Goal: Task Accomplishment & Management: Use online tool/utility

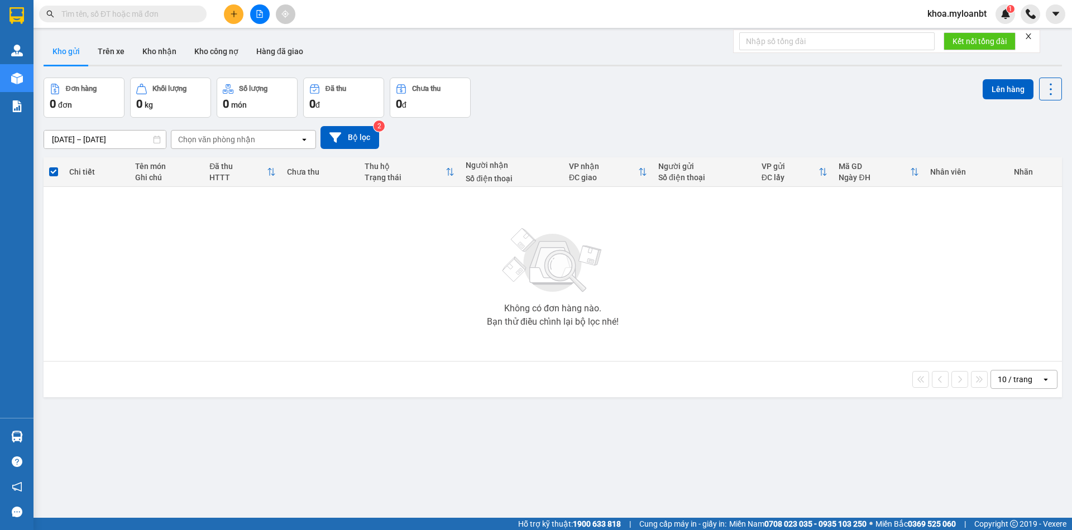
click at [178, 11] on input "text" at bounding box center [127, 14] width 132 height 12
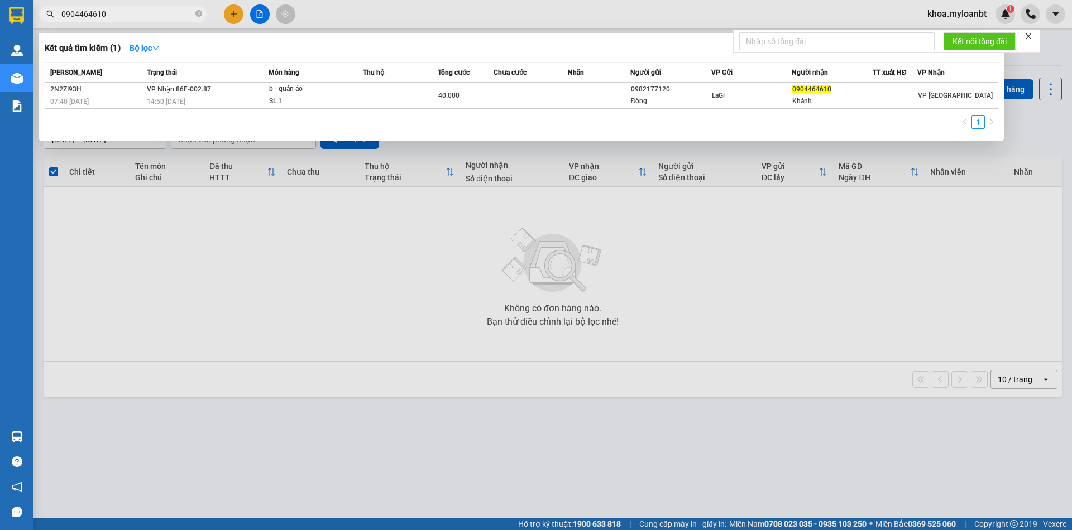
type input "0904464610"
click at [286, 79] on th "Món hàng" at bounding box center [316, 73] width 94 height 20
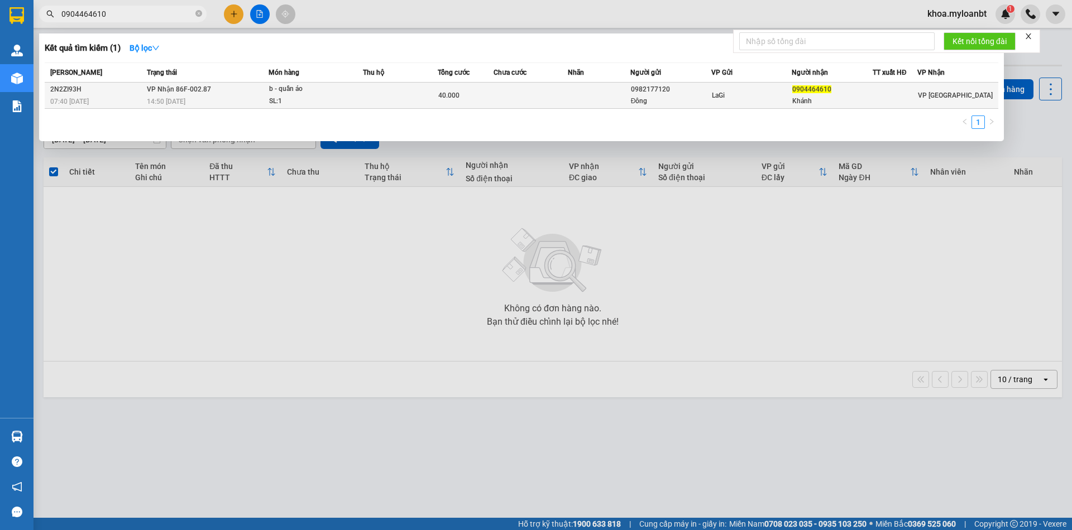
click at [289, 84] on div "b - quần áo" at bounding box center [311, 89] width 84 height 12
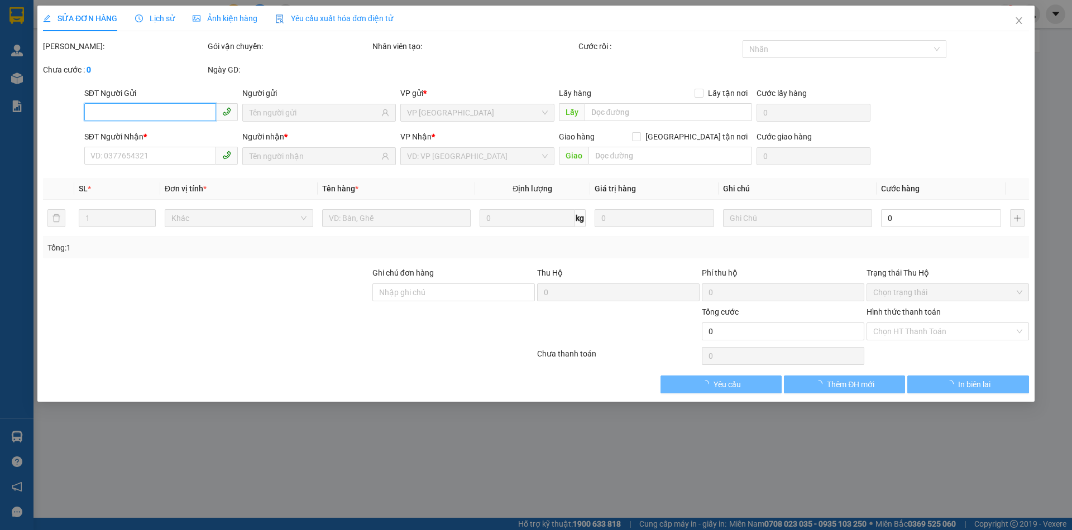
type input "0982177120"
type input "Đông"
type input "0904464610"
type input "Khánh"
type input "40.000"
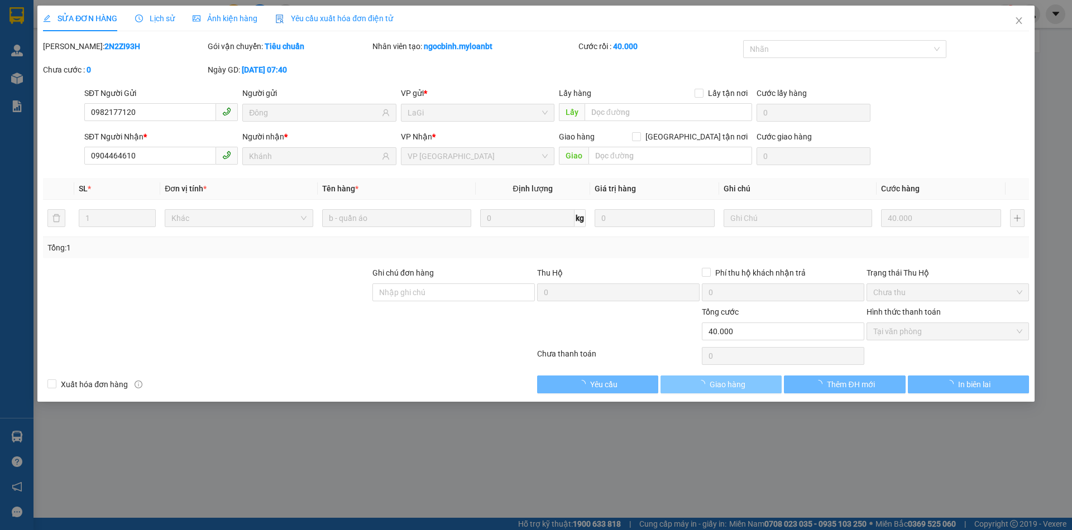
click at [735, 381] on span "Giao hàng" at bounding box center [728, 385] width 36 height 12
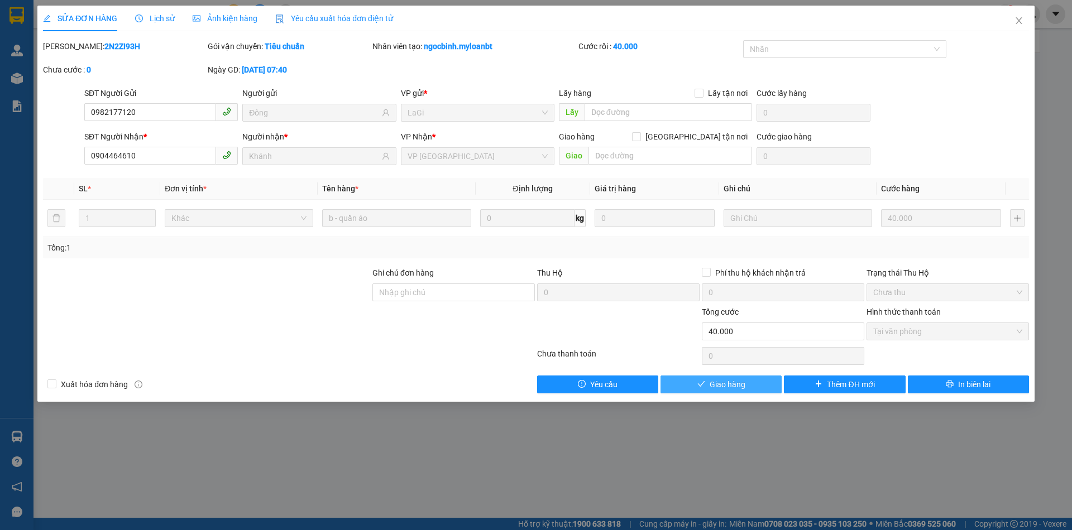
click at [734, 379] on span "Giao hàng" at bounding box center [728, 385] width 36 height 12
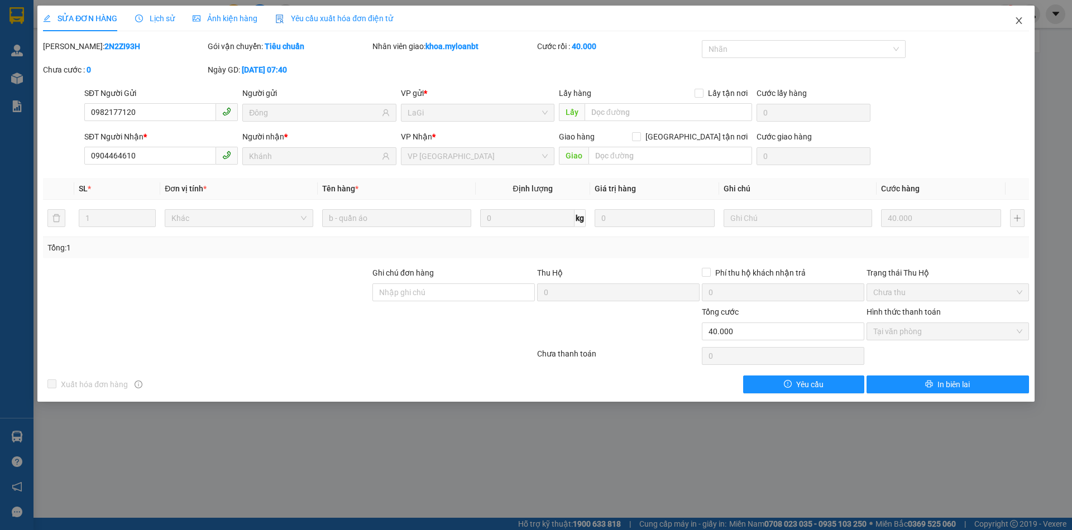
click at [1019, 20] on icon "close" at bounding box center [1019, 20] width 6 height 7
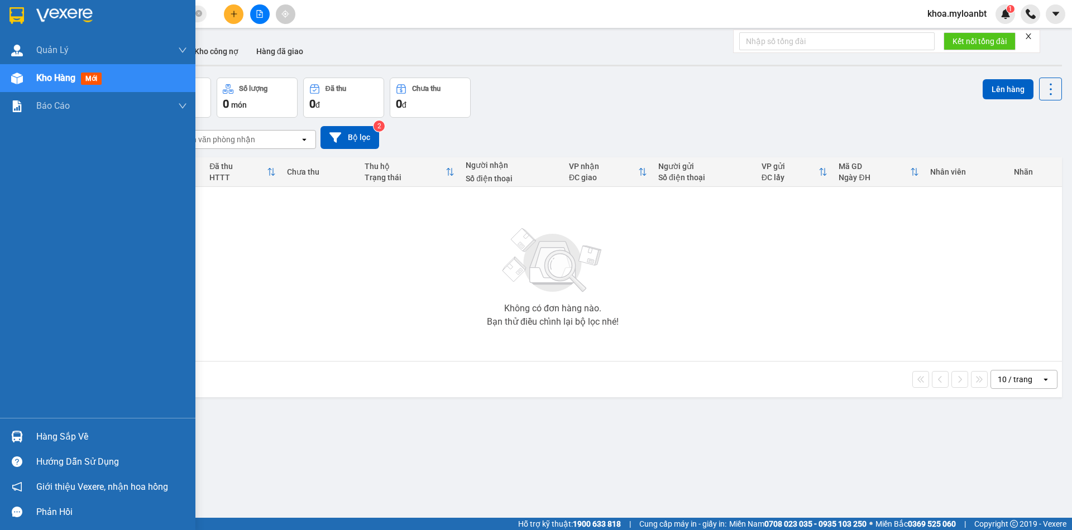
drag, startPoint x: 26, startPoint y: 434, endPoint x: 41, endPoint y: 432, distance: 14.7
click at [26, 434] on div at bounding box center [17, 437] width 20 height 20
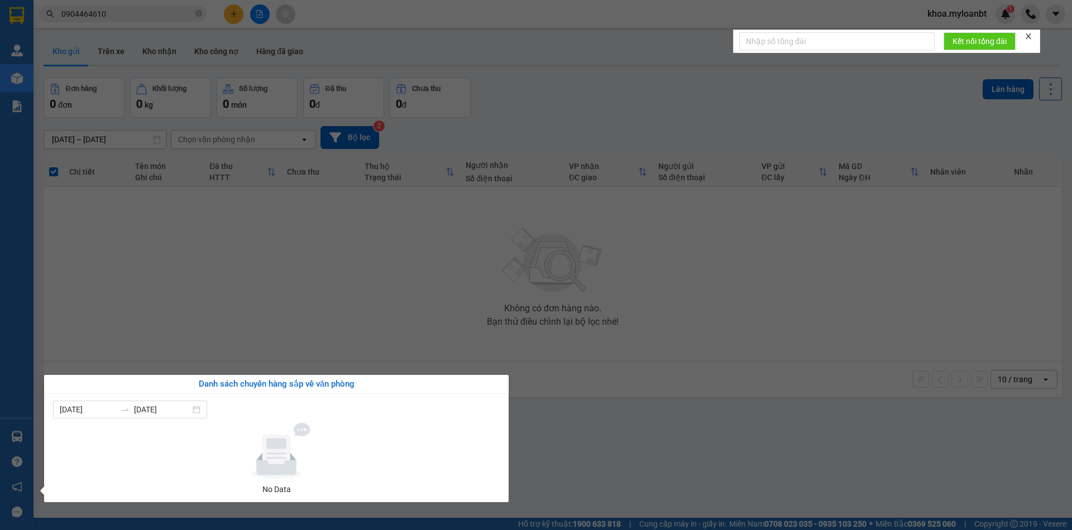
click at [311, 306] on section "Kết quả tìm kiếm ( 1 ) Bộ lọc Mã ĐH Trạng thái Món hàng Thu hộ Tổng cước Chưa c…" at bounding box center [536, 265] width 1072 height 530
